Goal: Check status: Check status

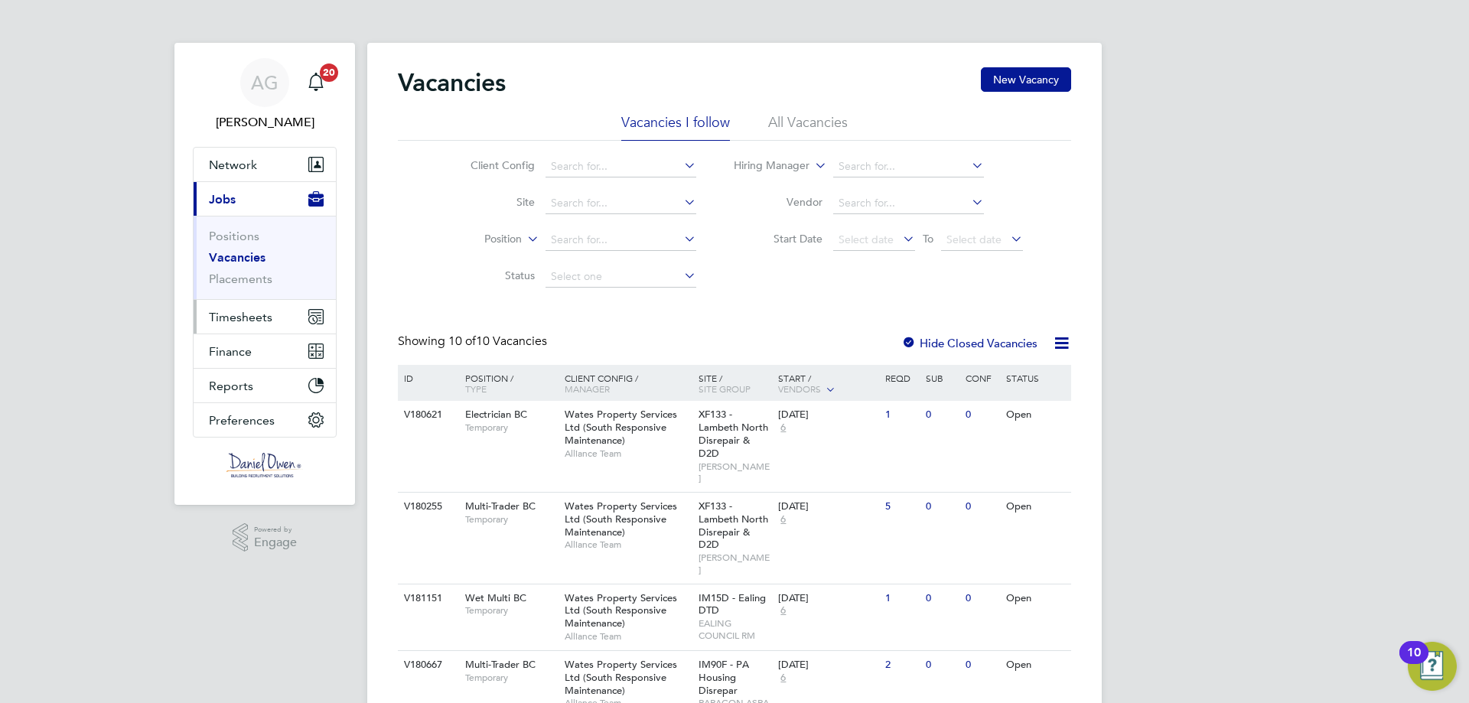
click at [211, 311] on span "Timesheets" at bounding box center [240, 317] width 63 height 15
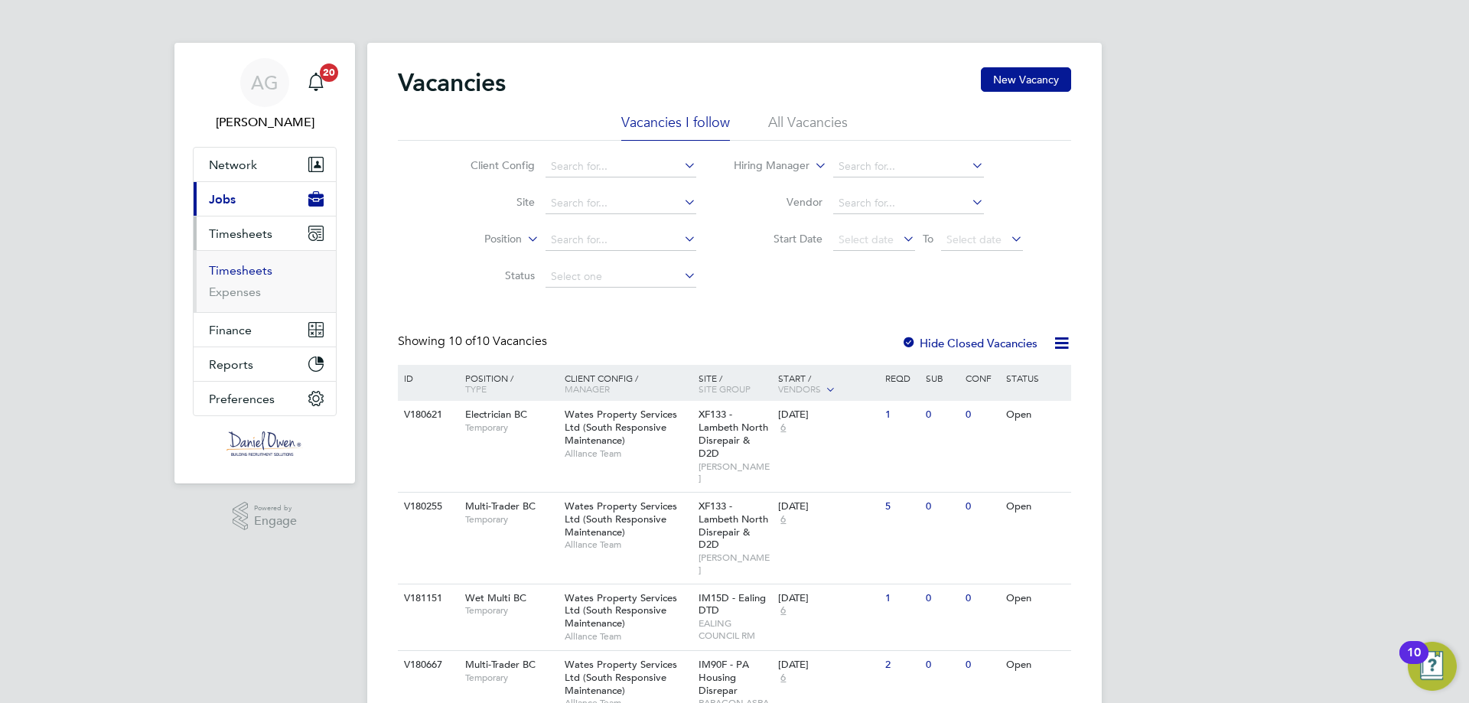
click at [242, 275] on link "Timesheets" at bounding box center [240, 270] width 63 height 15
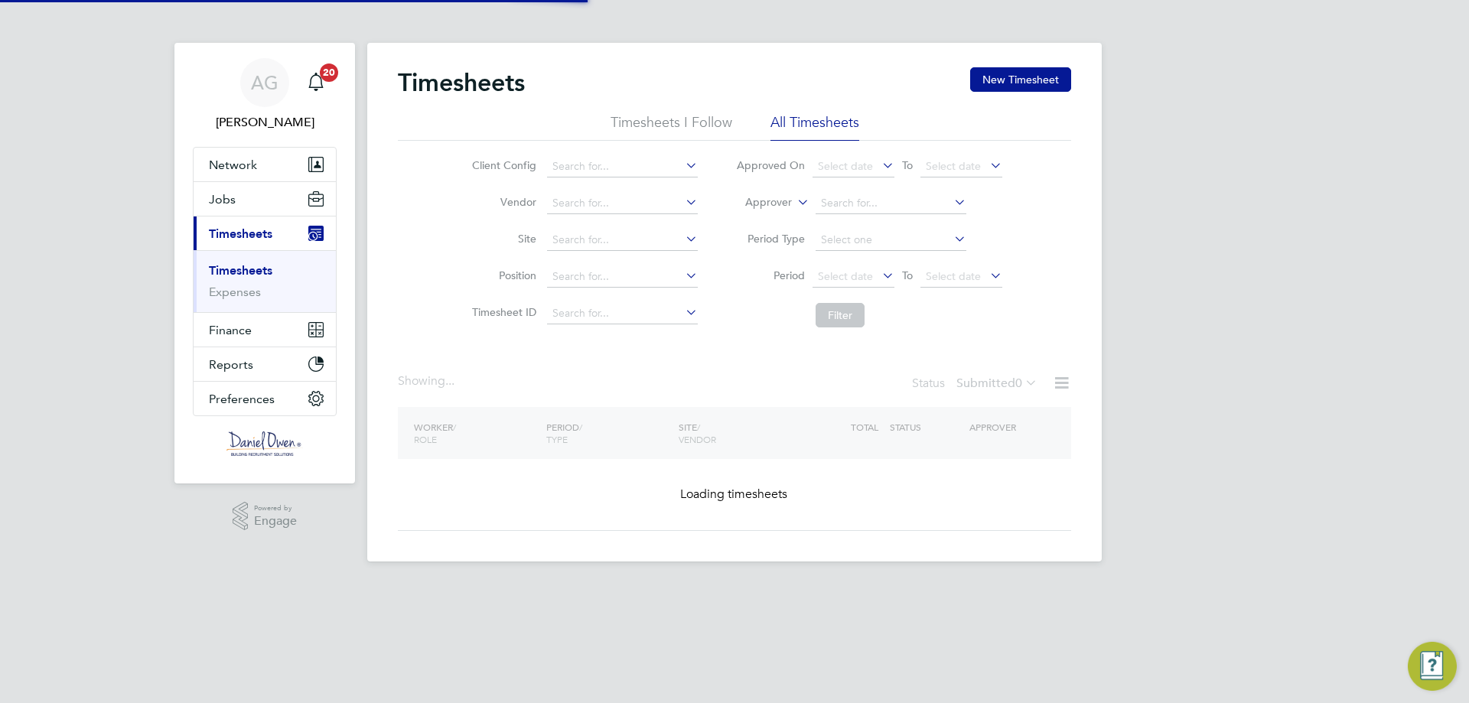
click at [788, 206] on label "Approver" at bounding box center [757, 202] width 69 height 15
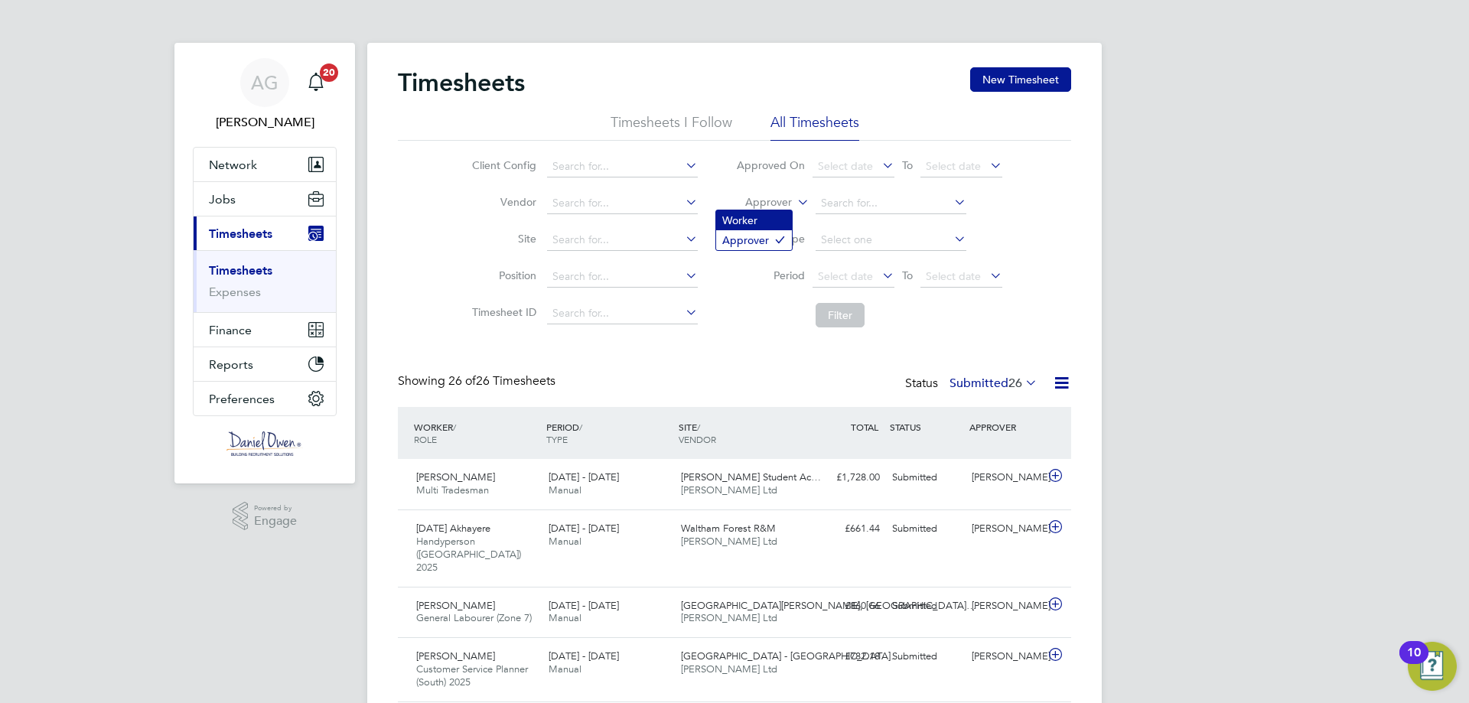
click at [771, 210] on li "Worker" at bounding box center [754, 220] width 76 height 20
click at [873, 197] on input at bounding box center [890, 203] width 151 height 21
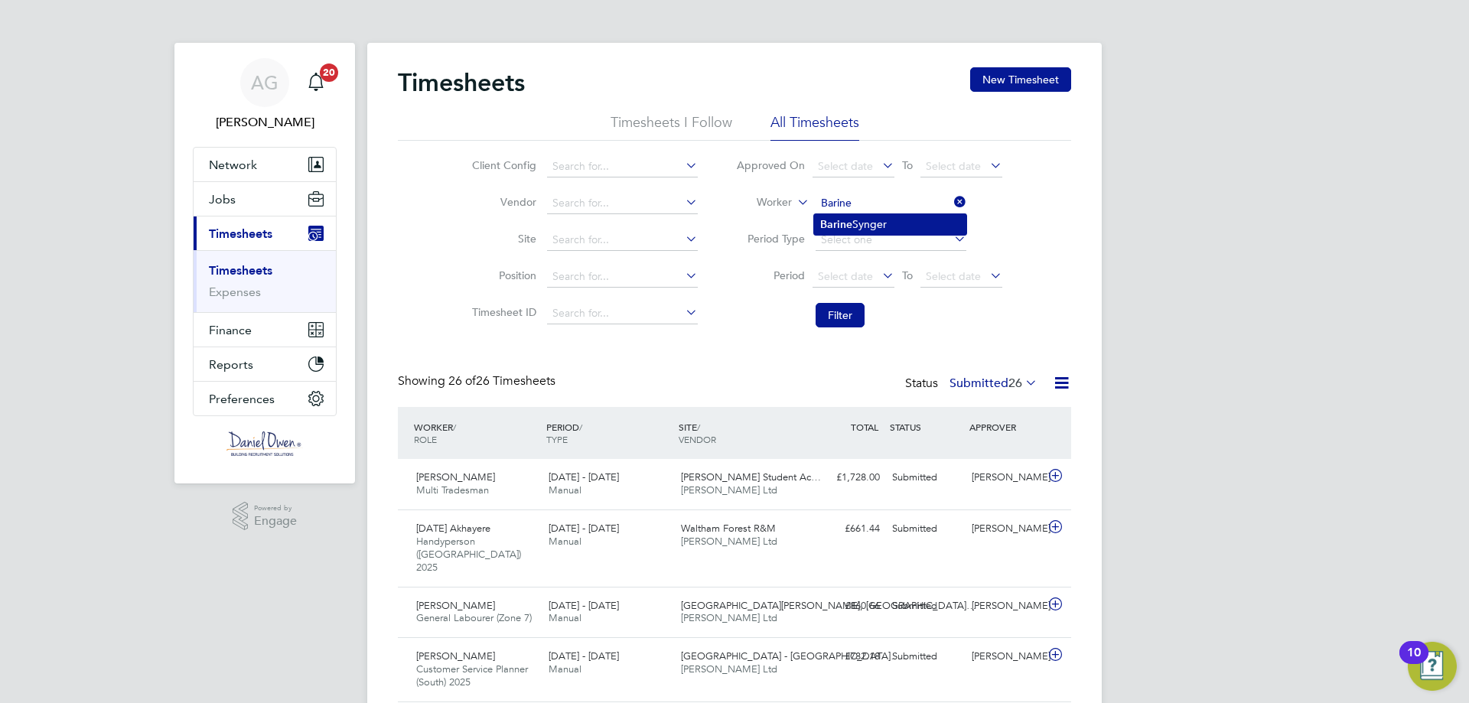
click at [873, 218] on li "[PERSON_NAME]" at bounding box center [890, 224] width 152 height 21
type input "[PERSON_NAME]"
click at [837, 327] on button "Filter" at bounding box center [839, 315] width 49 height 24
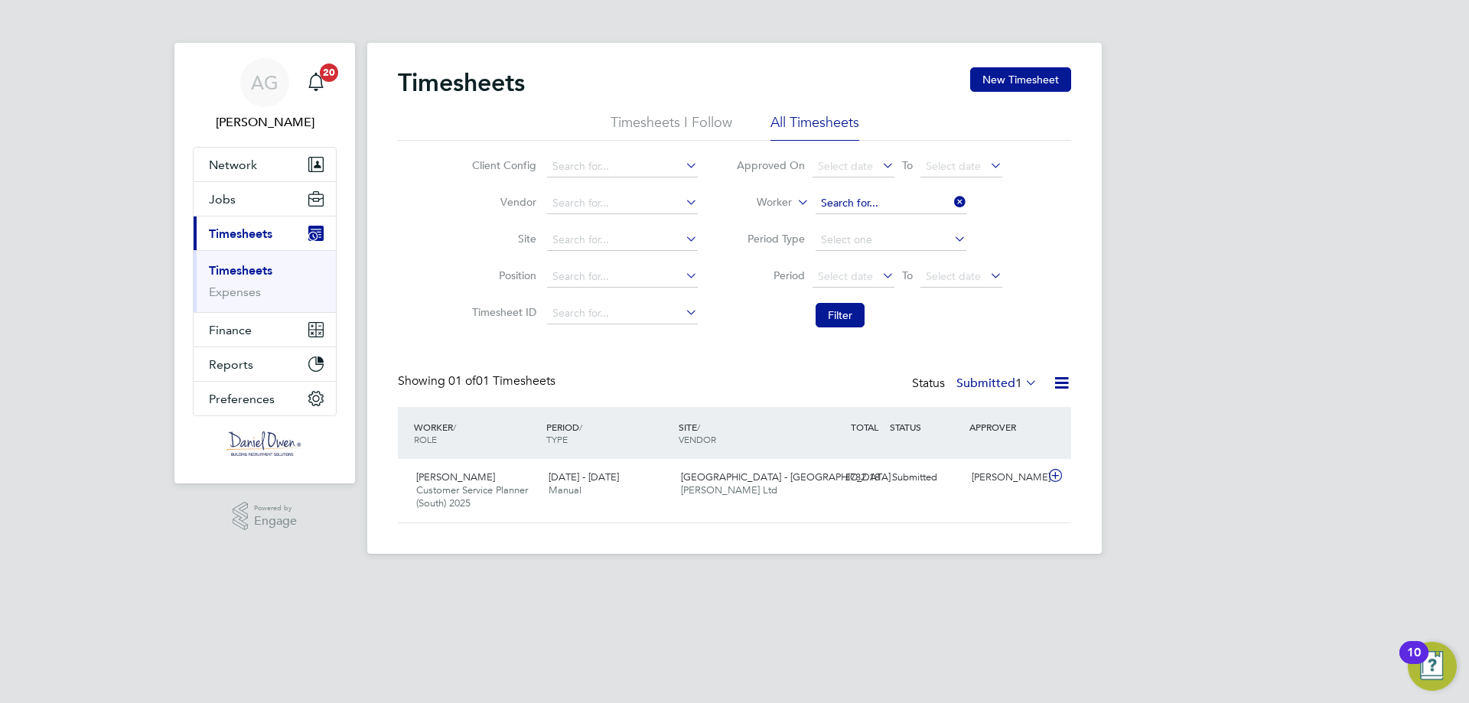
click at [947, 203] on input at bounding box center [890, 203] width 151 height 21
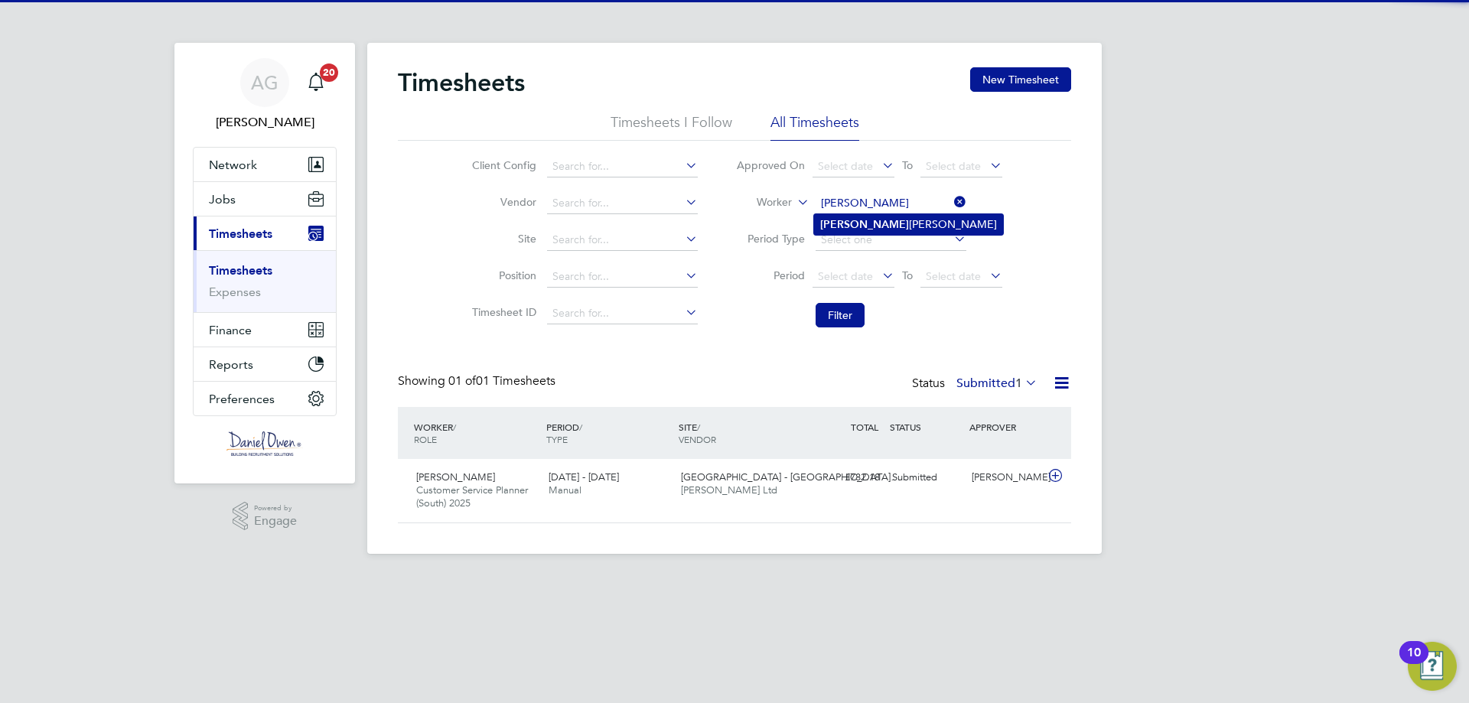
click at [858, 233] on li "[PERSON_NAME]" at bounding box center [908, 224] width 189 height 21
type input "[PERSON_NAME]"
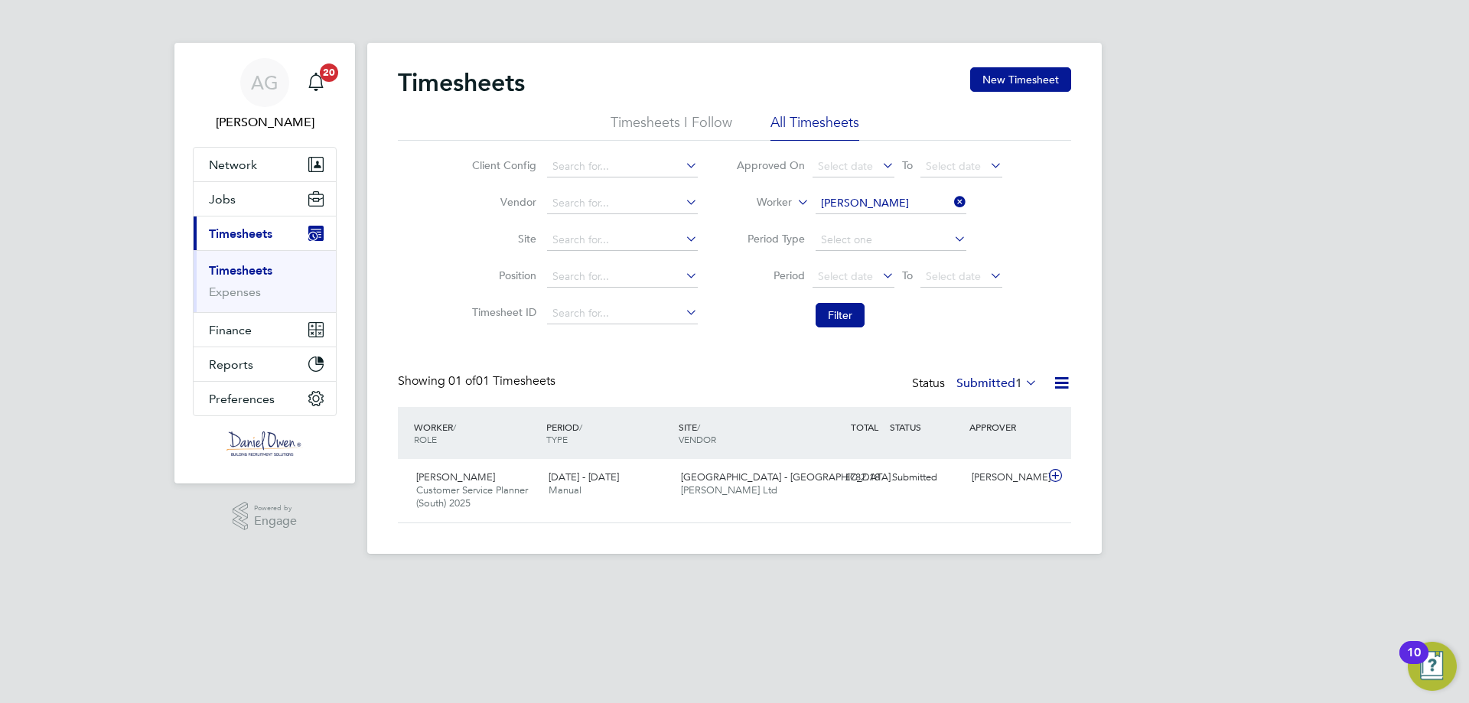
click at [848, 302] on li "Filter" at bounding box center [869, 315] width 304 height 40
click at [840, 317] on button "Filter" at bounding box center [839, 315] width 49 height 24
